Goal: Task Accomplishment & Management: Manage account settings

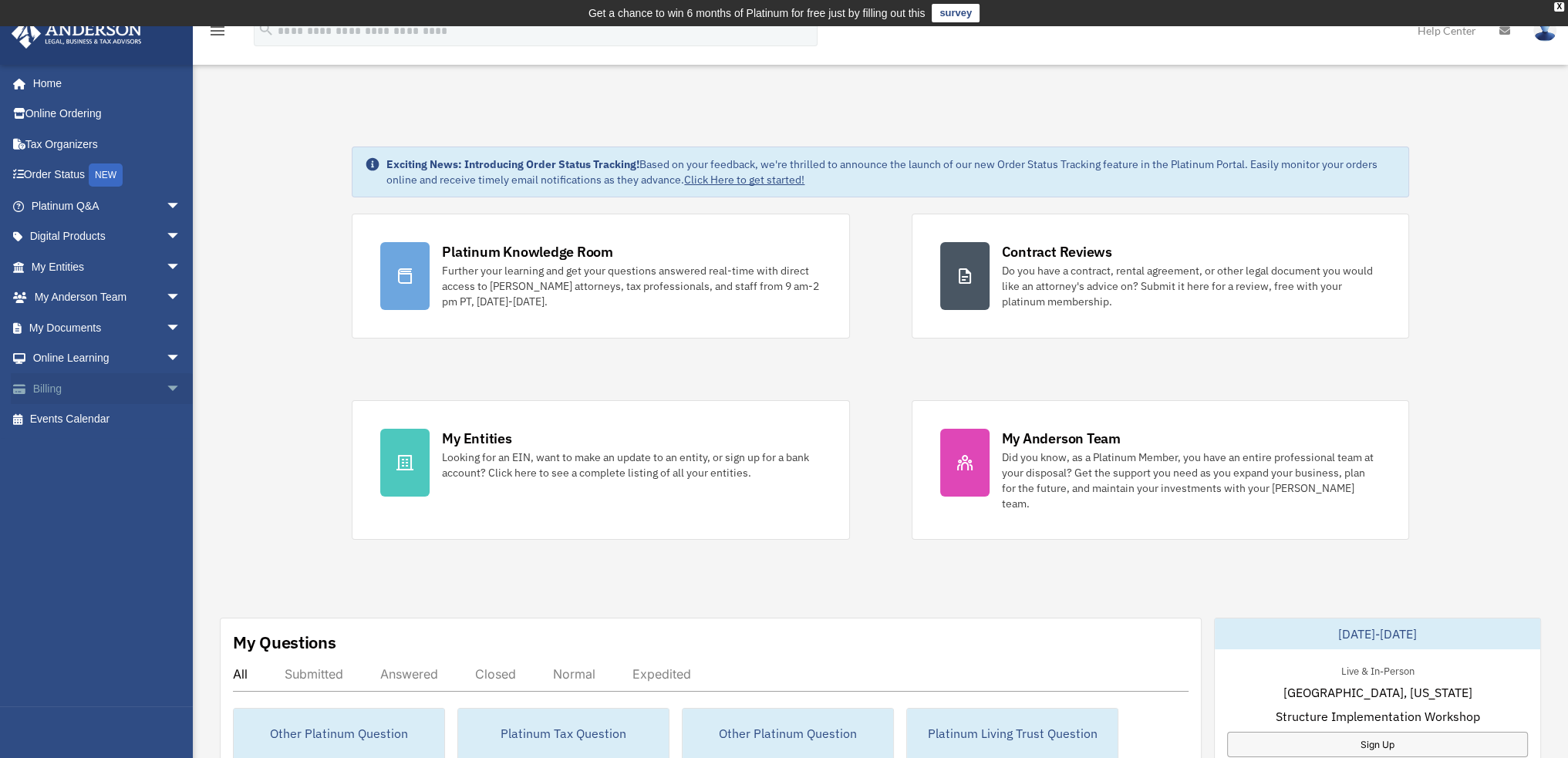
click at [77, 379] on link "Billing arrow_drop_down" at bounding box center [107, 389] width 193 height 31
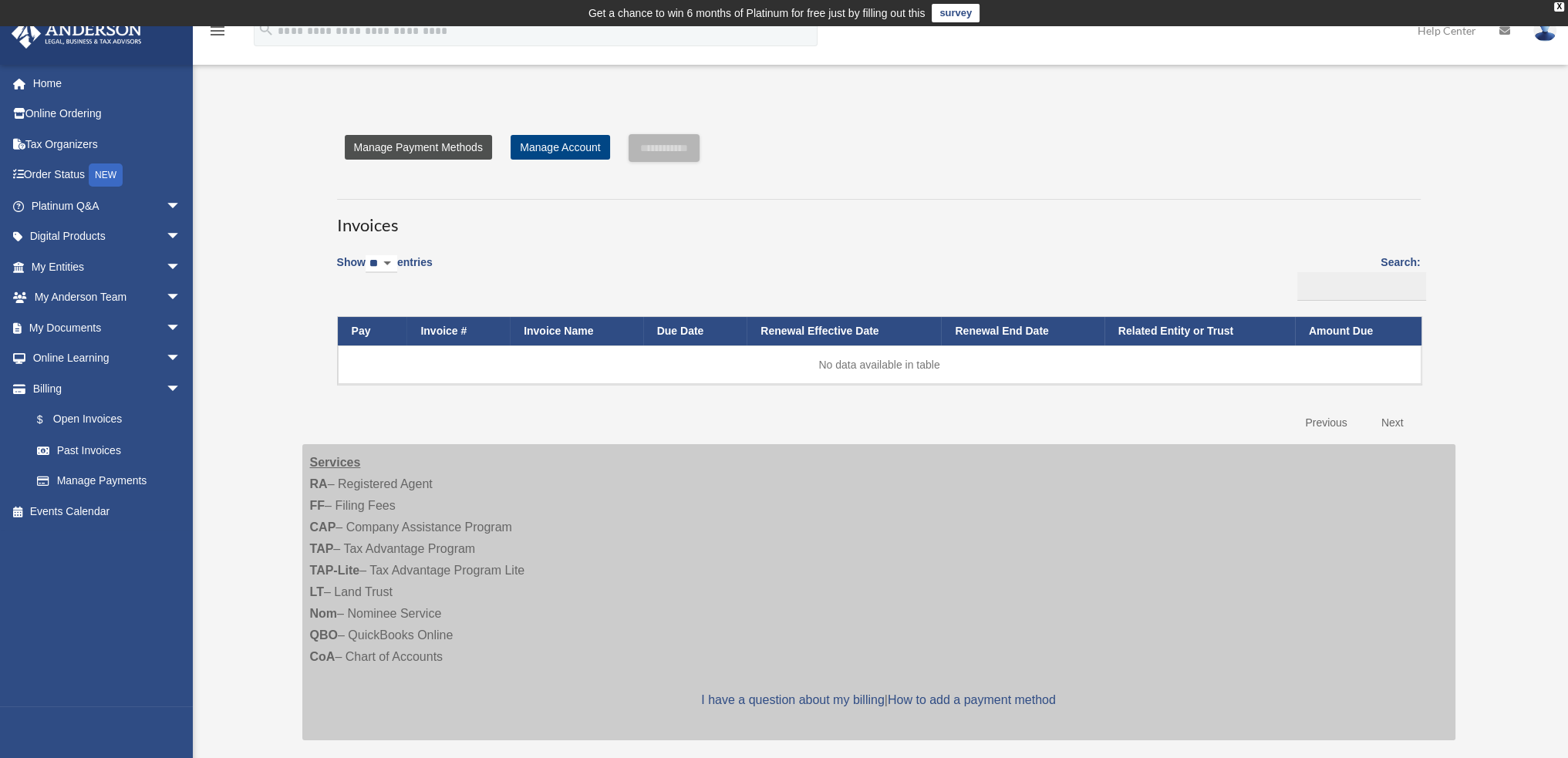
click at [443, 148] on link "Manage Payment Methods" at bounding box center [419, 147] width 147 height 24
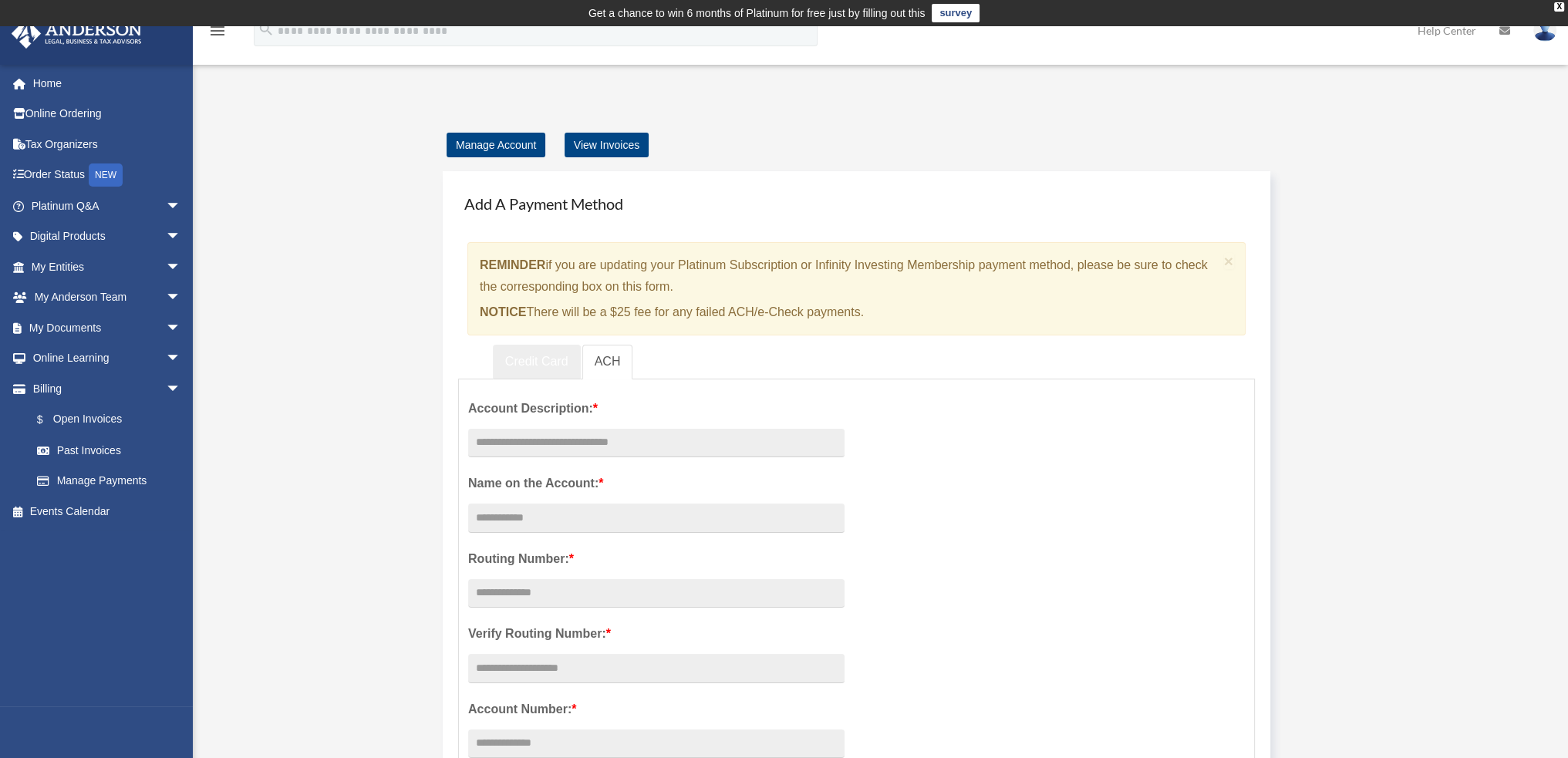
click at [549, 362] on link "Credit Card" at bounding box center [536, 362] width 88 height 34
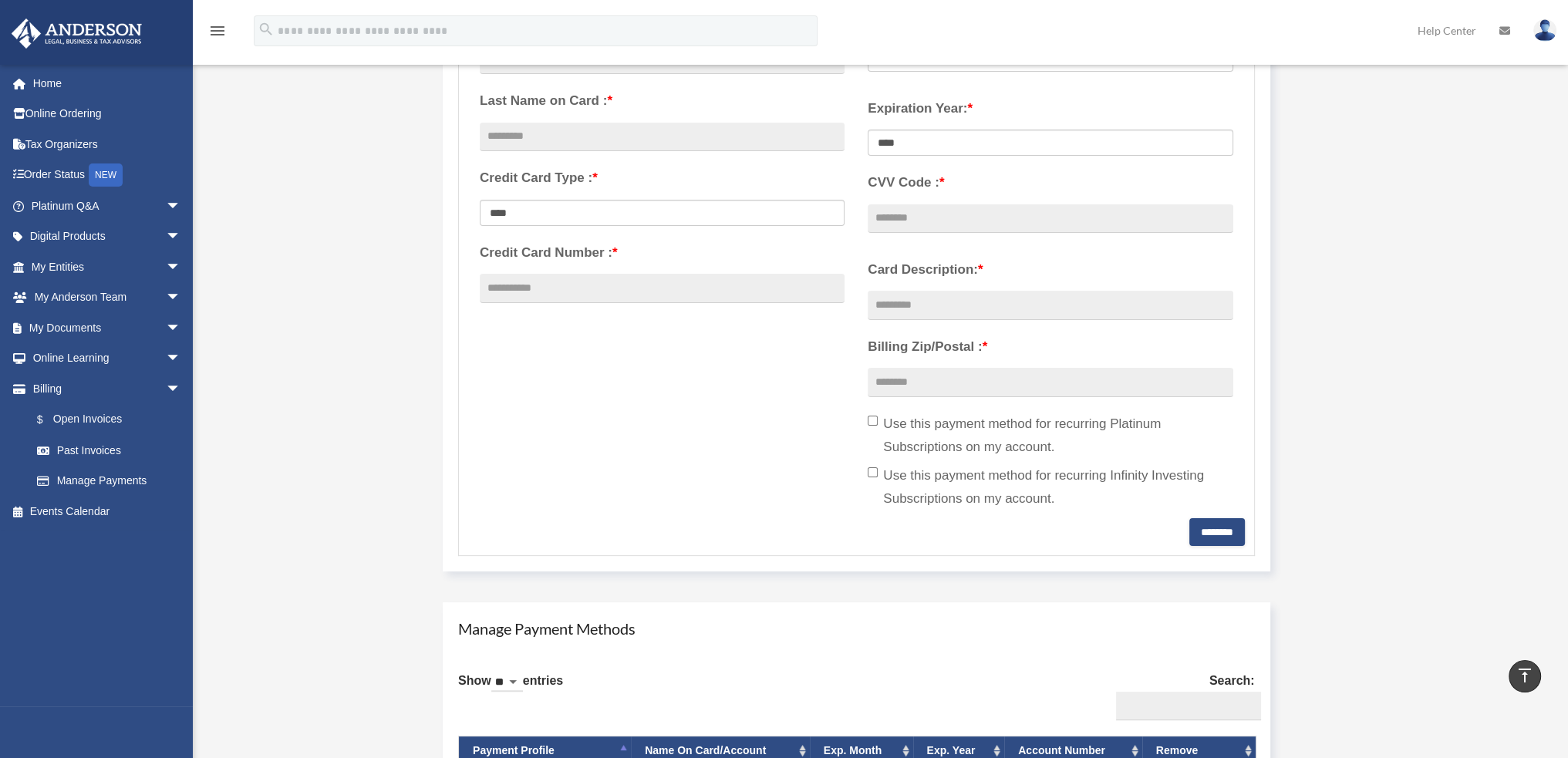
scroll to position [694, 0]
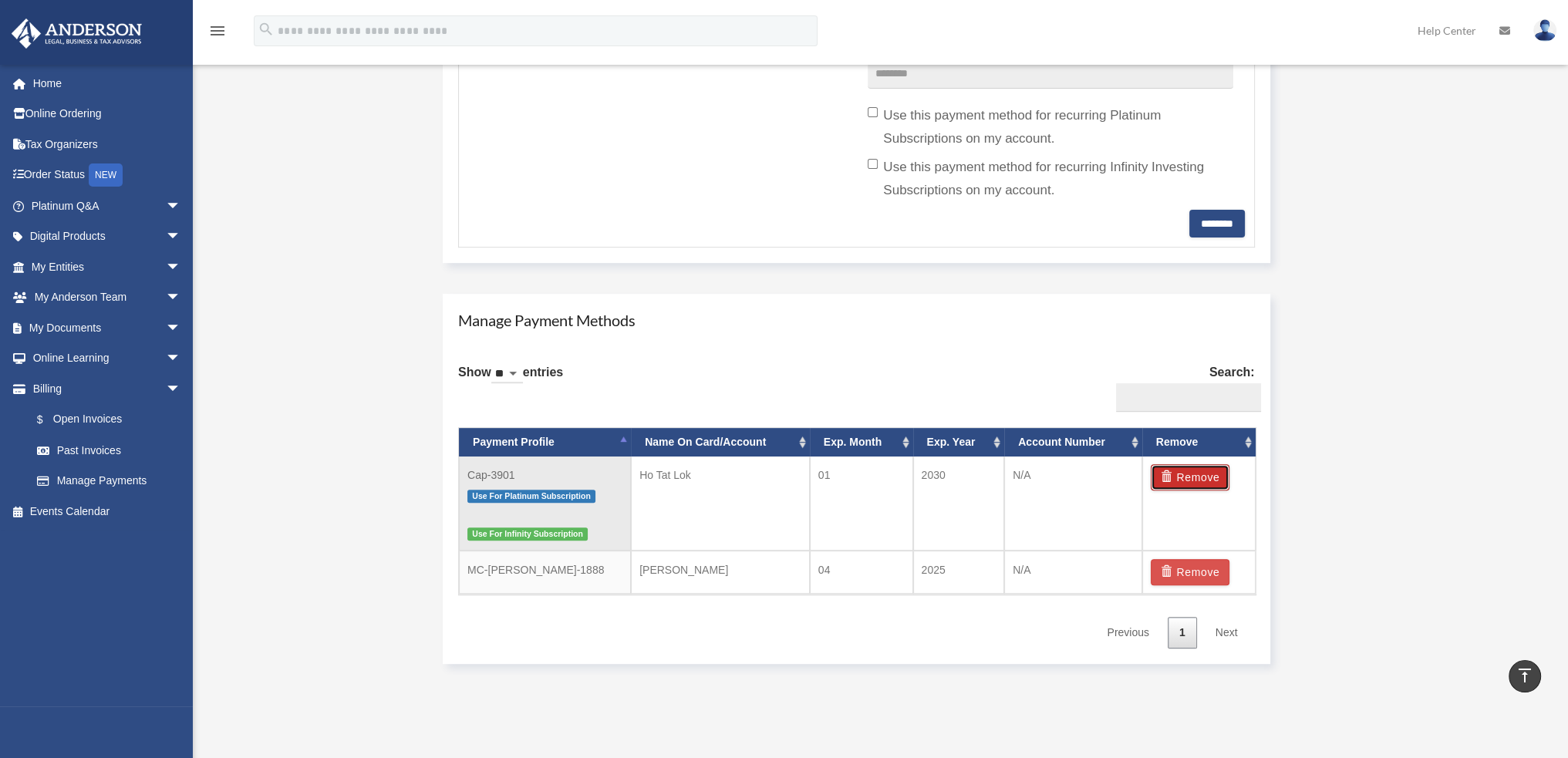
click at [1206, 474] on button "Remove" at bounding box center [1190, 477] width 80 height 26
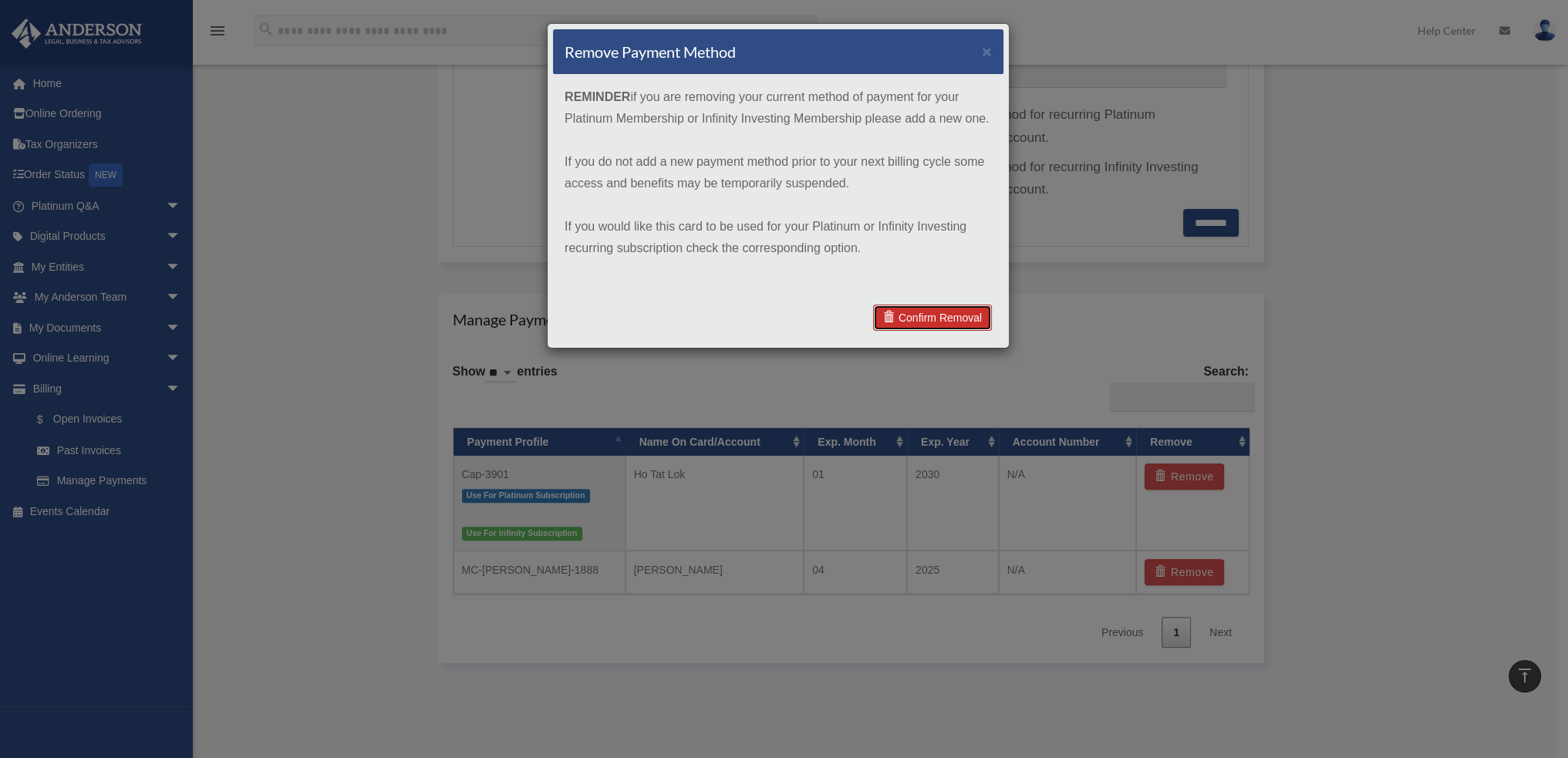
click at [931, 324] on link "Confirm Removal" at bounding box center [933, 317] width 119 height 26
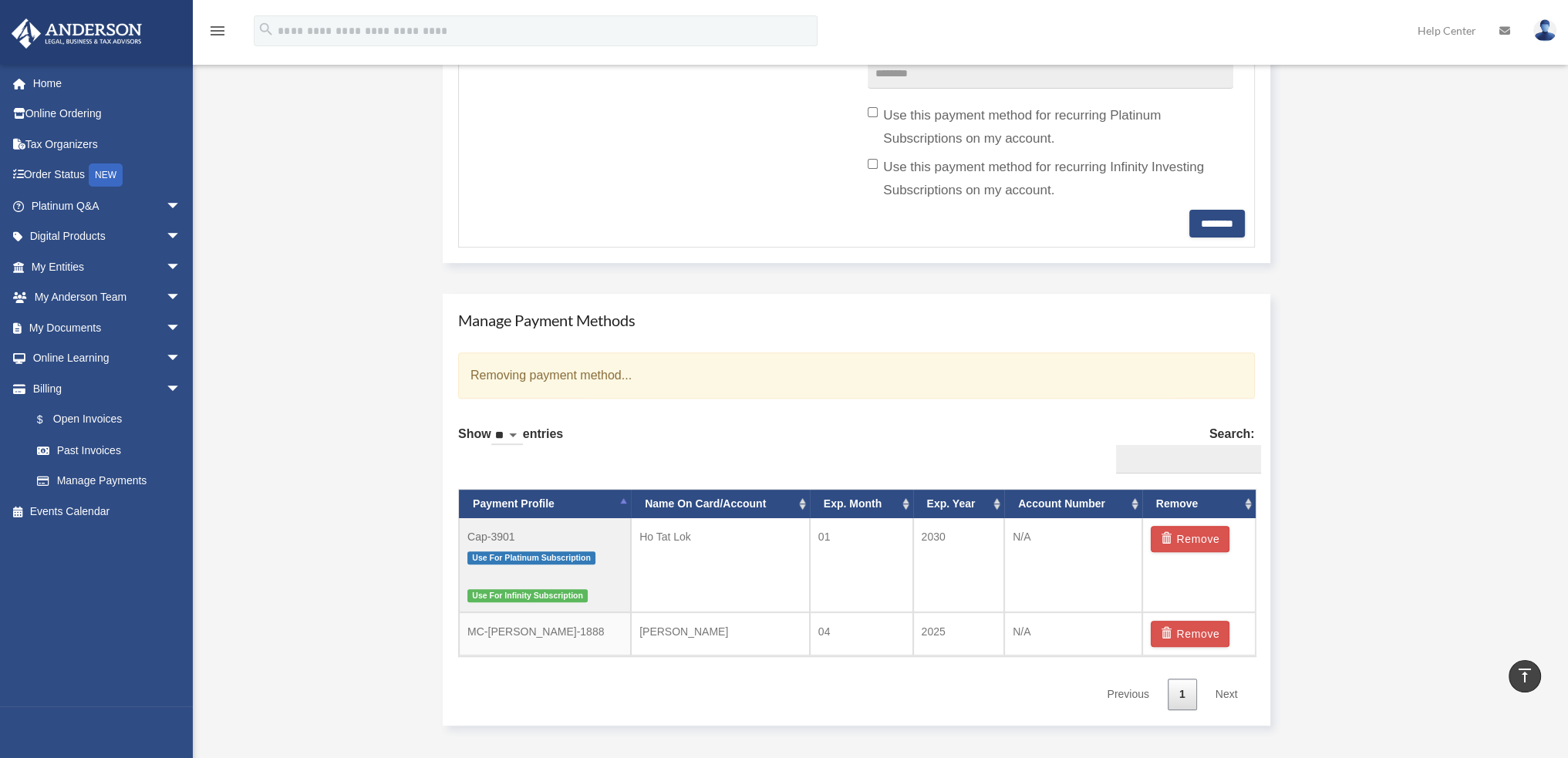
scroll to position [771, 0]
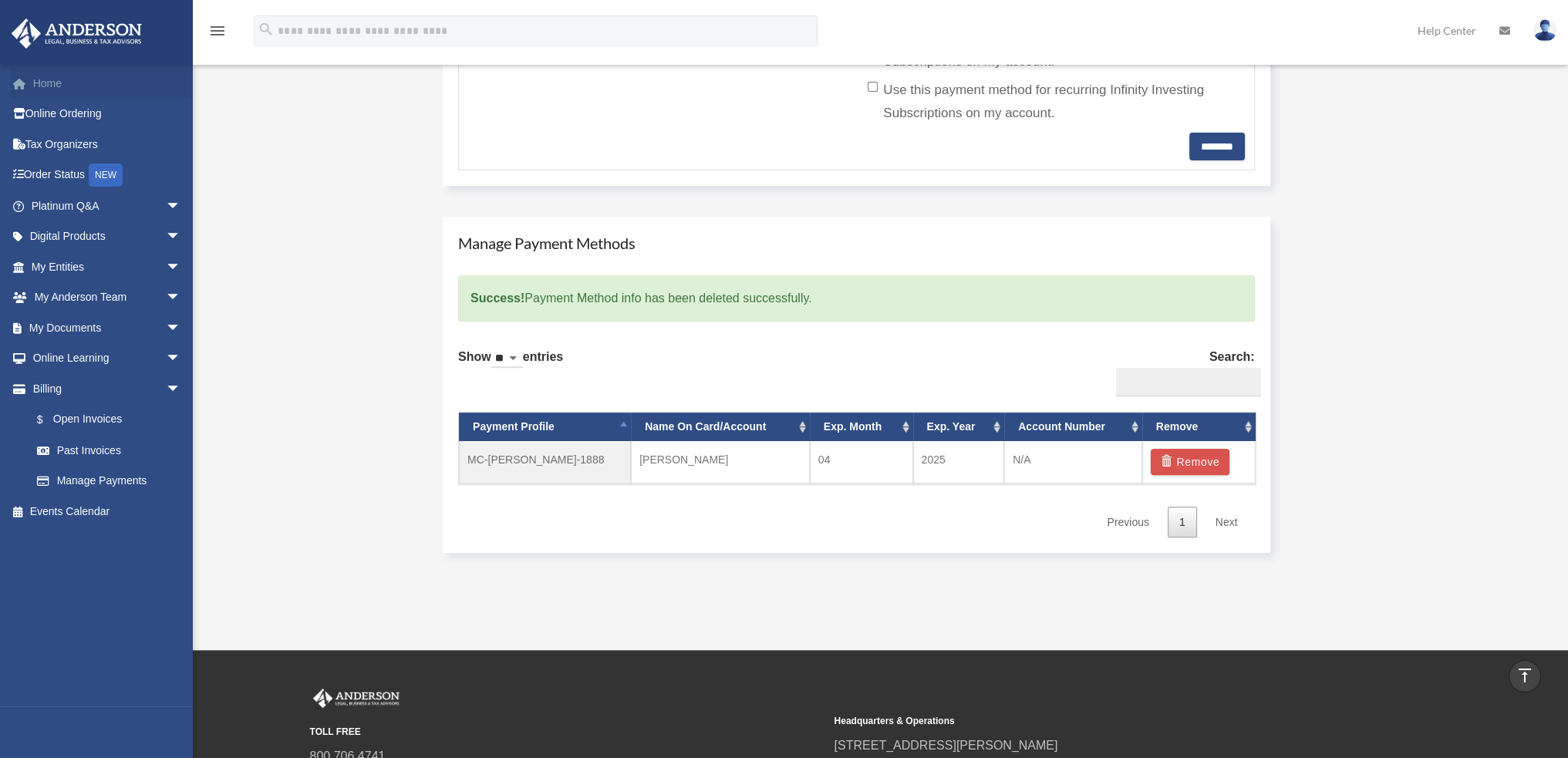
click at [68, 85] on link "Home" at bounding box center [107, 83] width 193 height 31
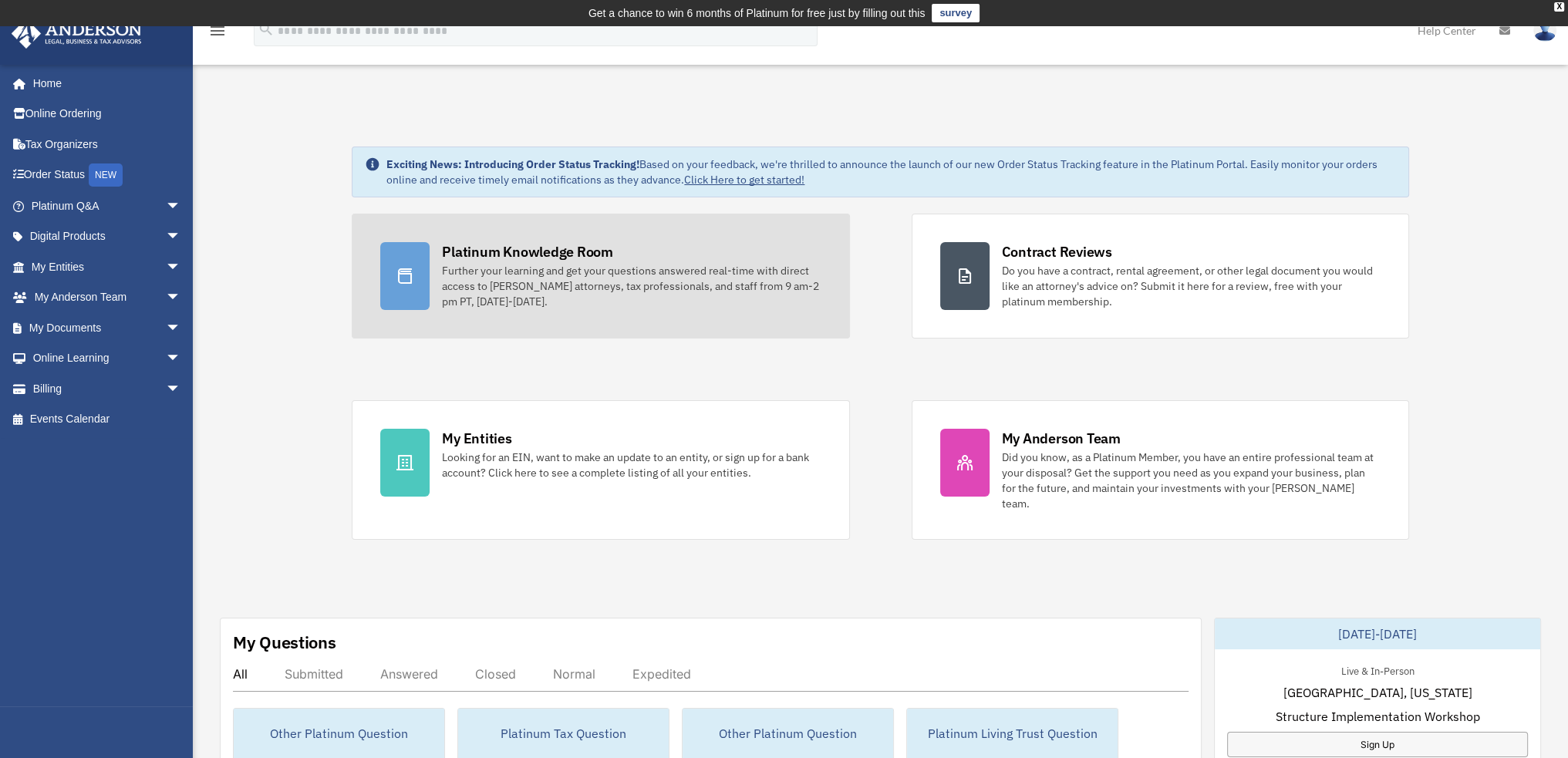
click at [622, 298] on div "Further your learning and get your questions answered real-time with direct acc…" at bounding box center [632, 286] width 379 height 46
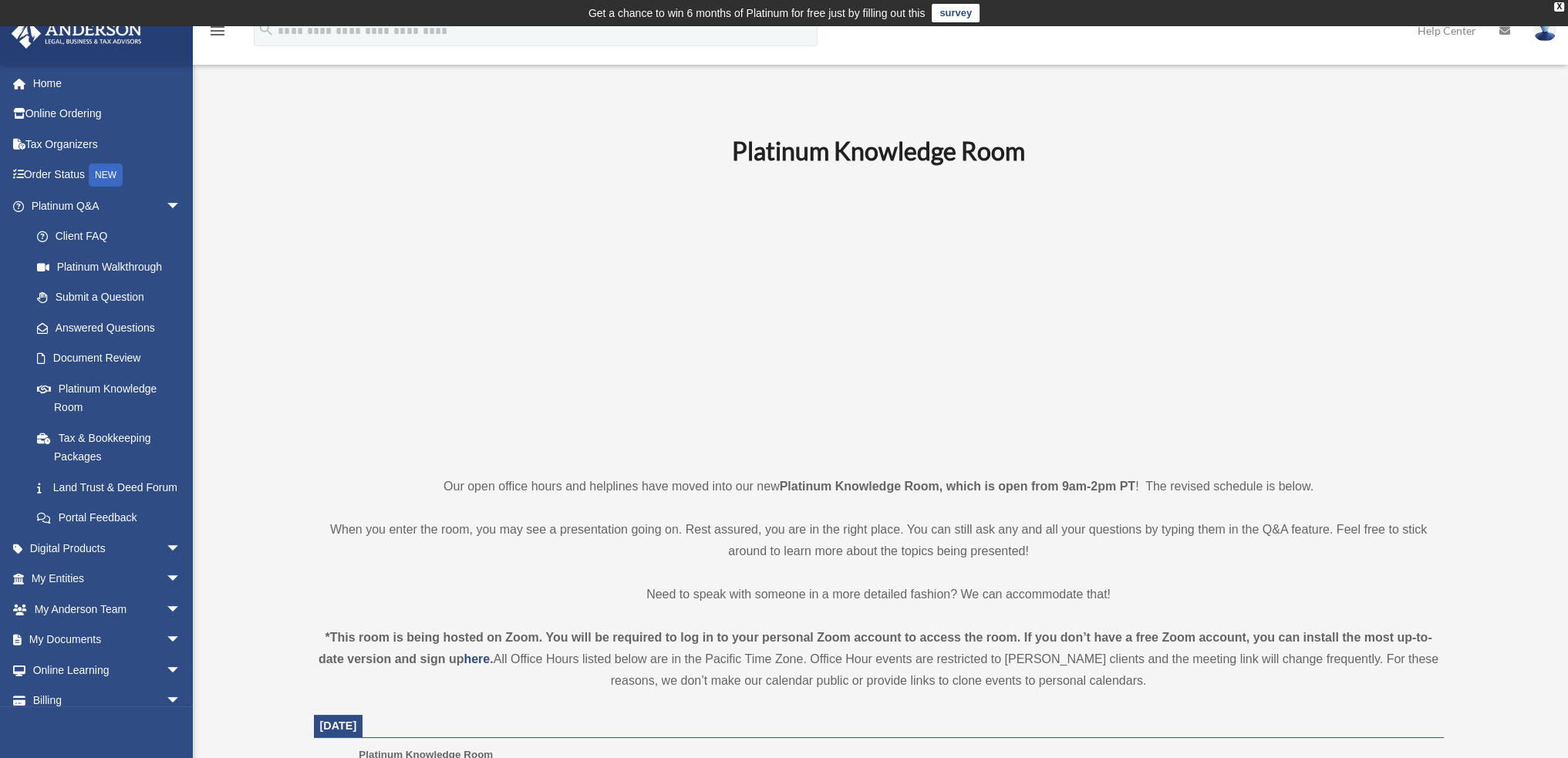
scroll to position [231, 0]
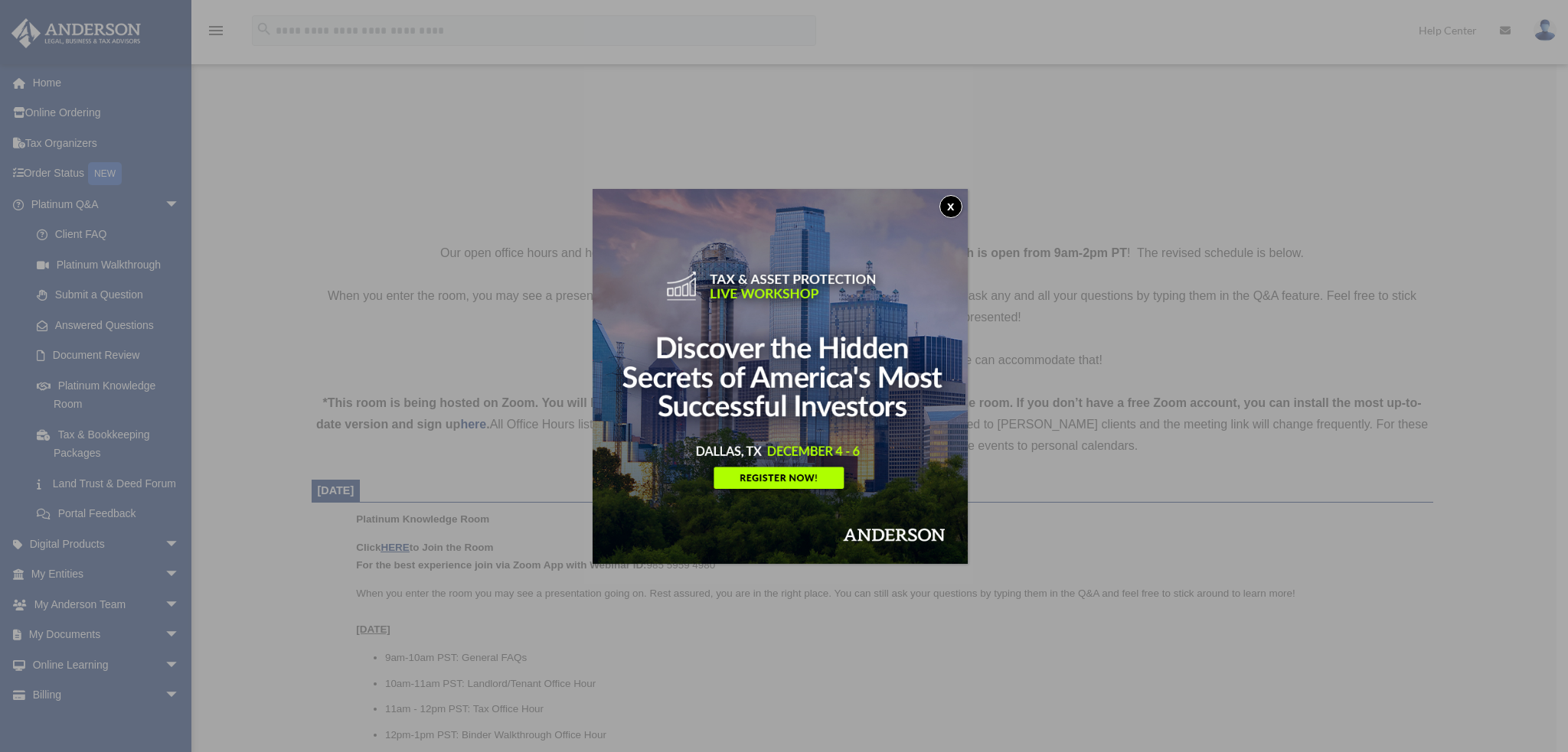
click at [953, 204] on button "x" at bounding box center [951, 207] width 23 height 23
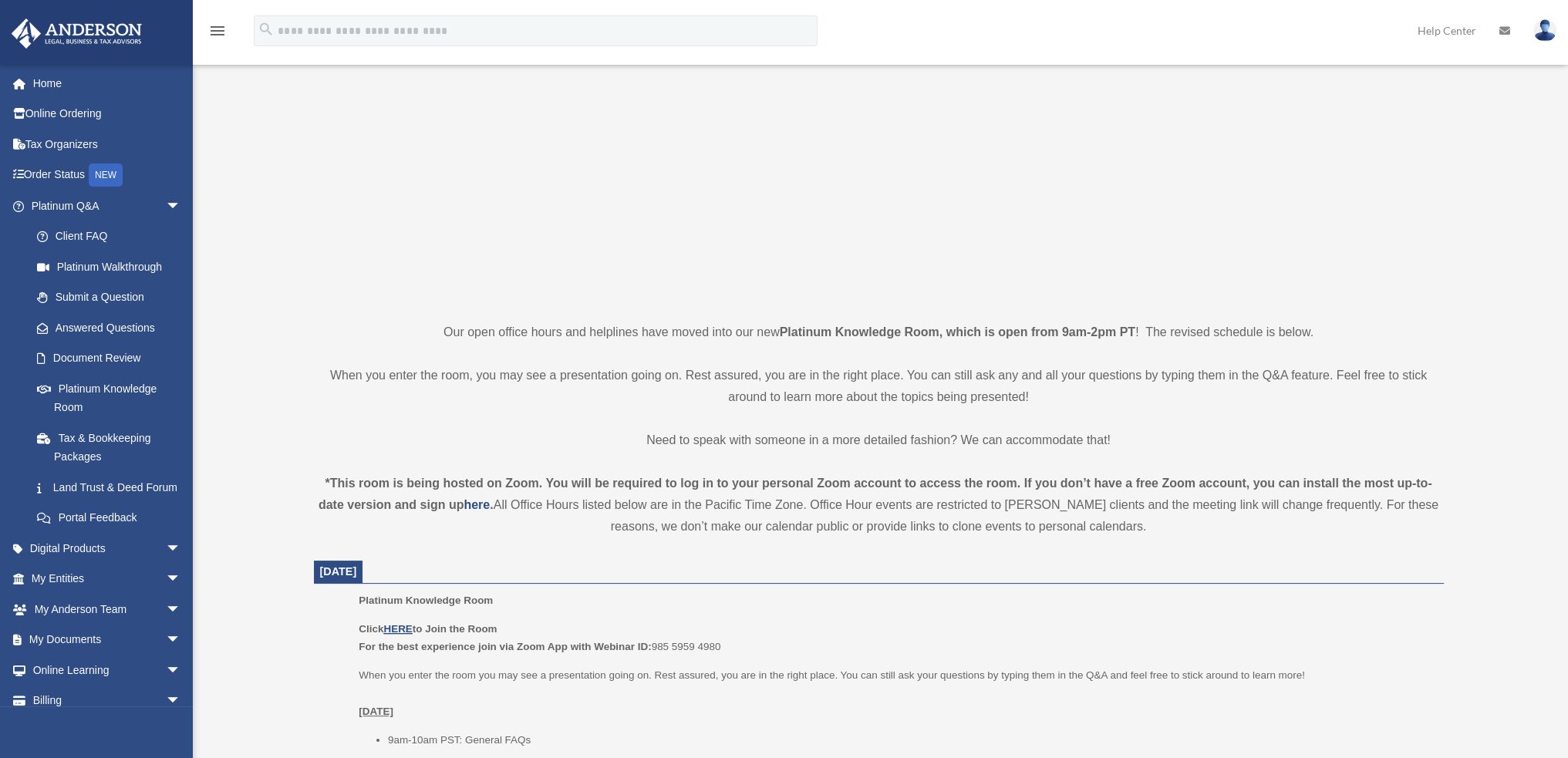
scroll to position [0, 0]
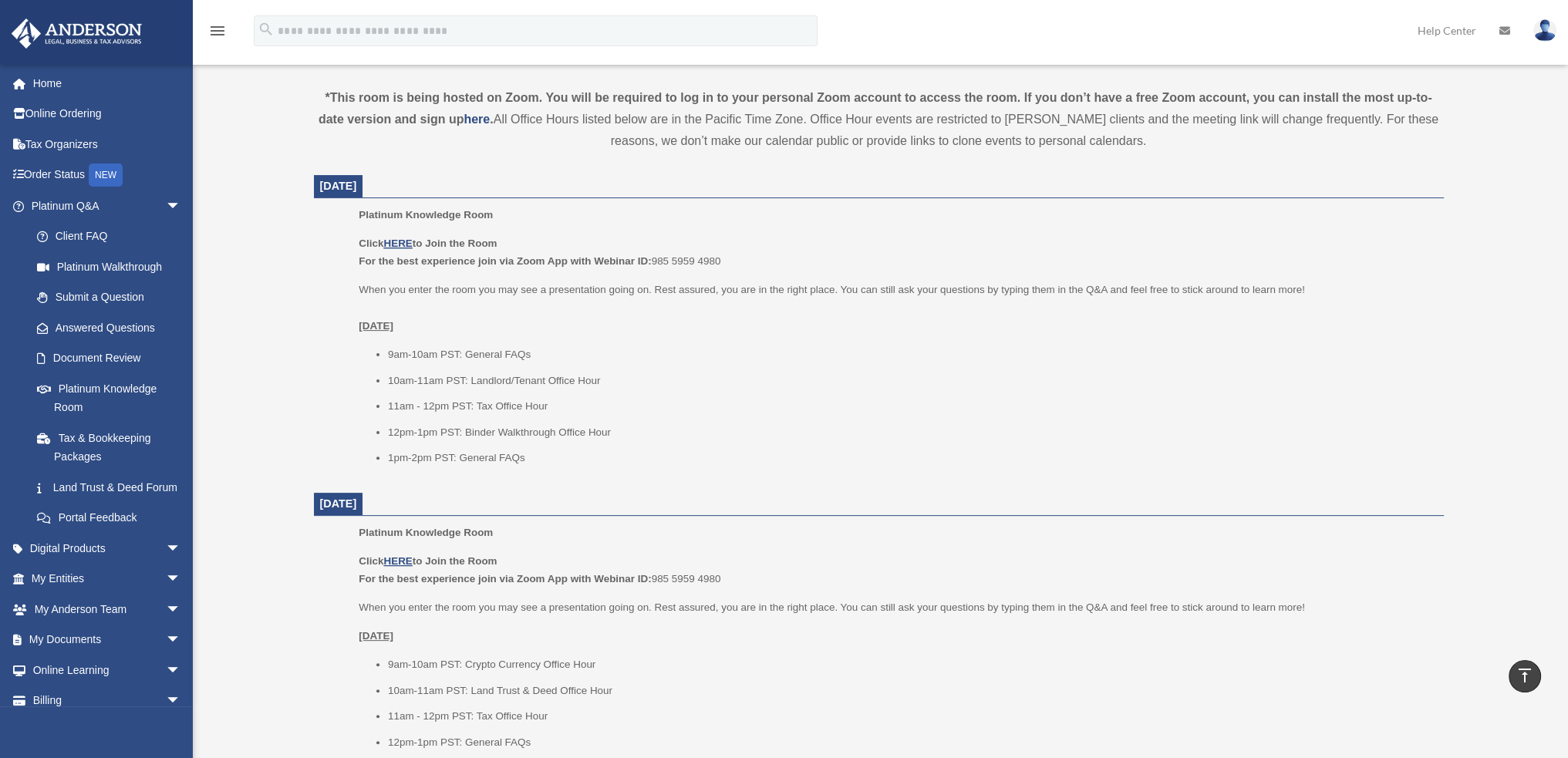
scroll to position [848, 0]
